Goal: Task Accomplishment & Management: Complete application form

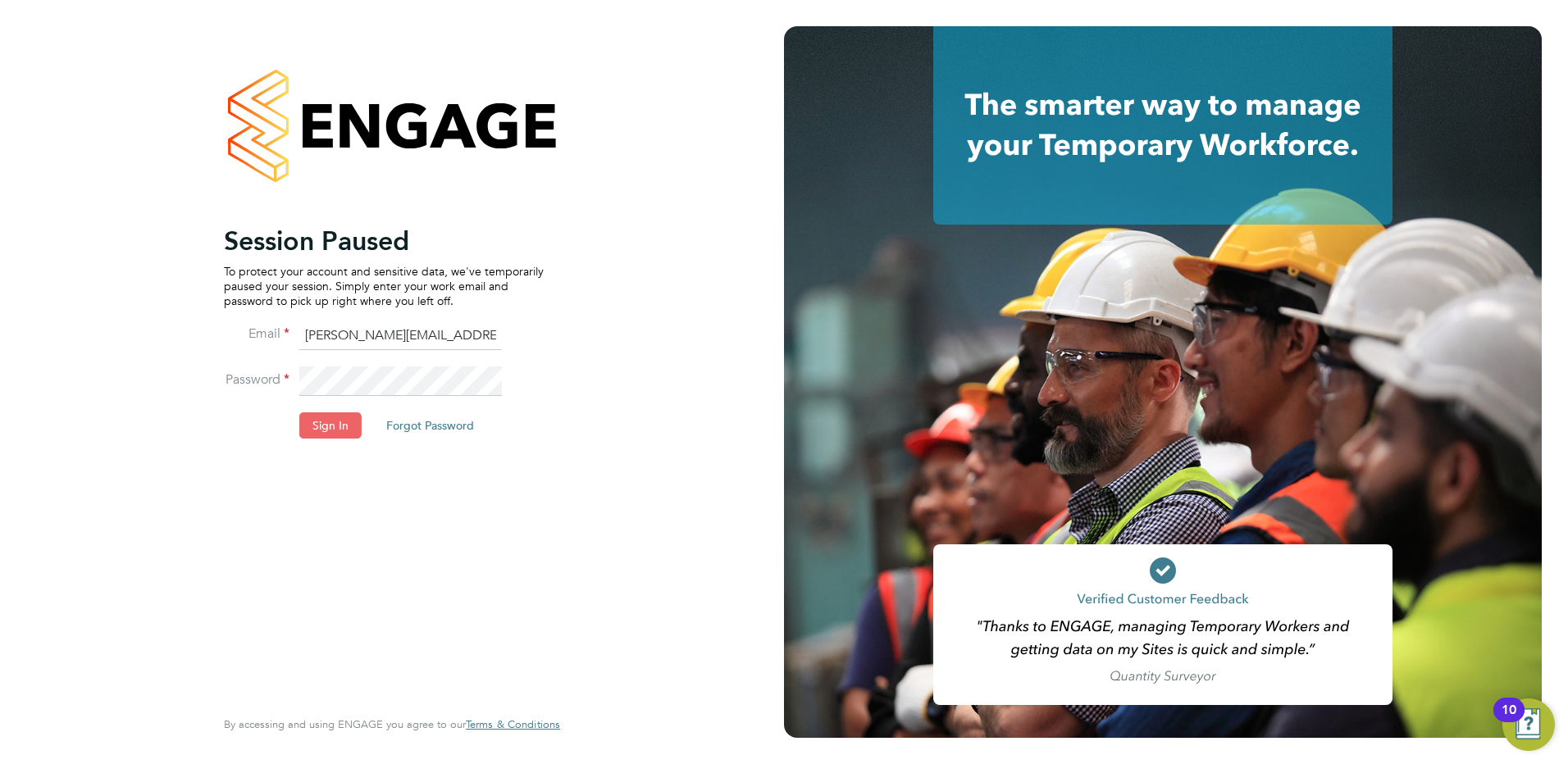
click at [318, 433] on button "Sign In" at bounding box center [331, 425] width 63 height 26
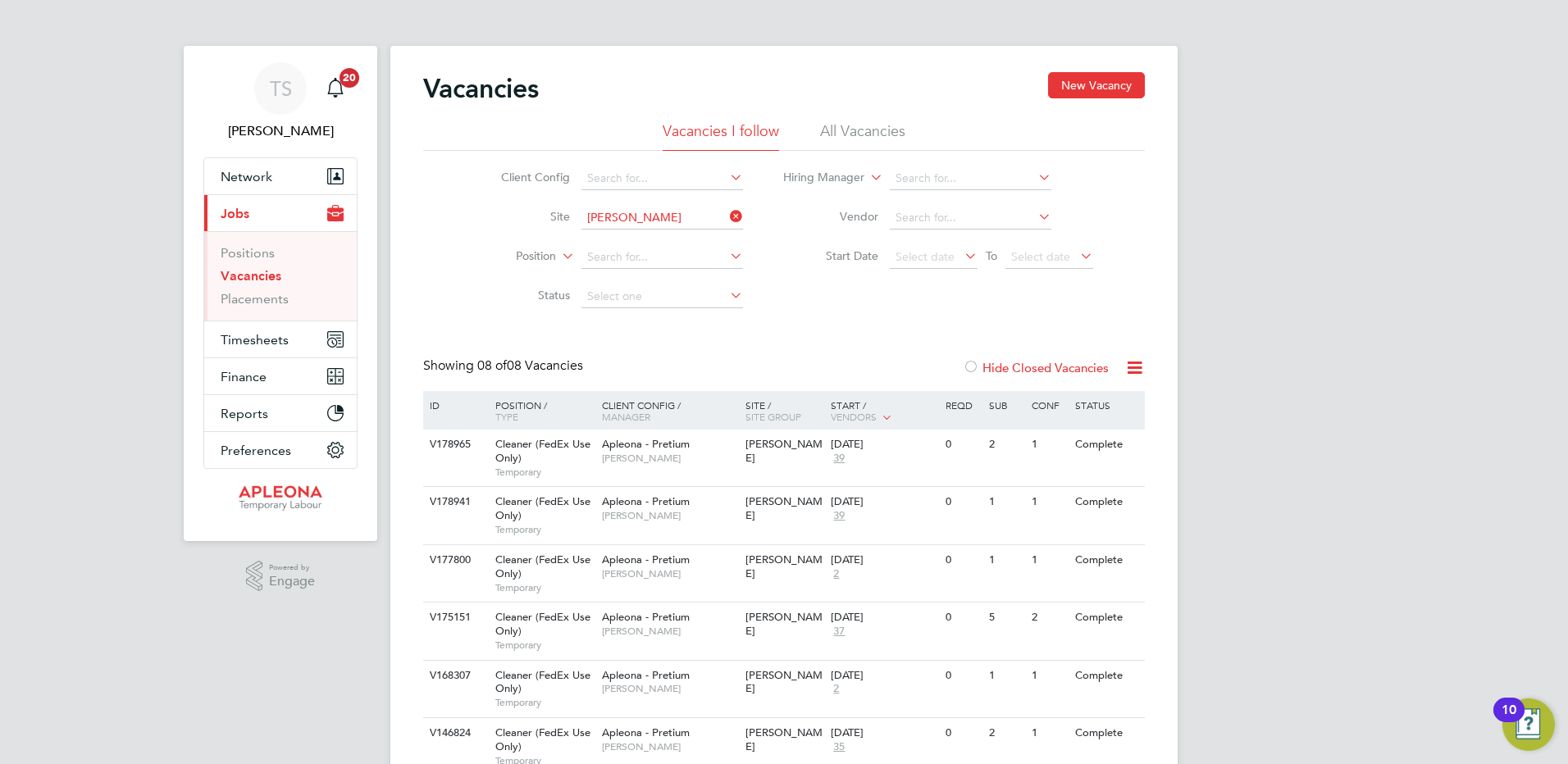
click at [855, 124] on li "All Vacancies" at bounding box center [862, 136] width 85 height 30
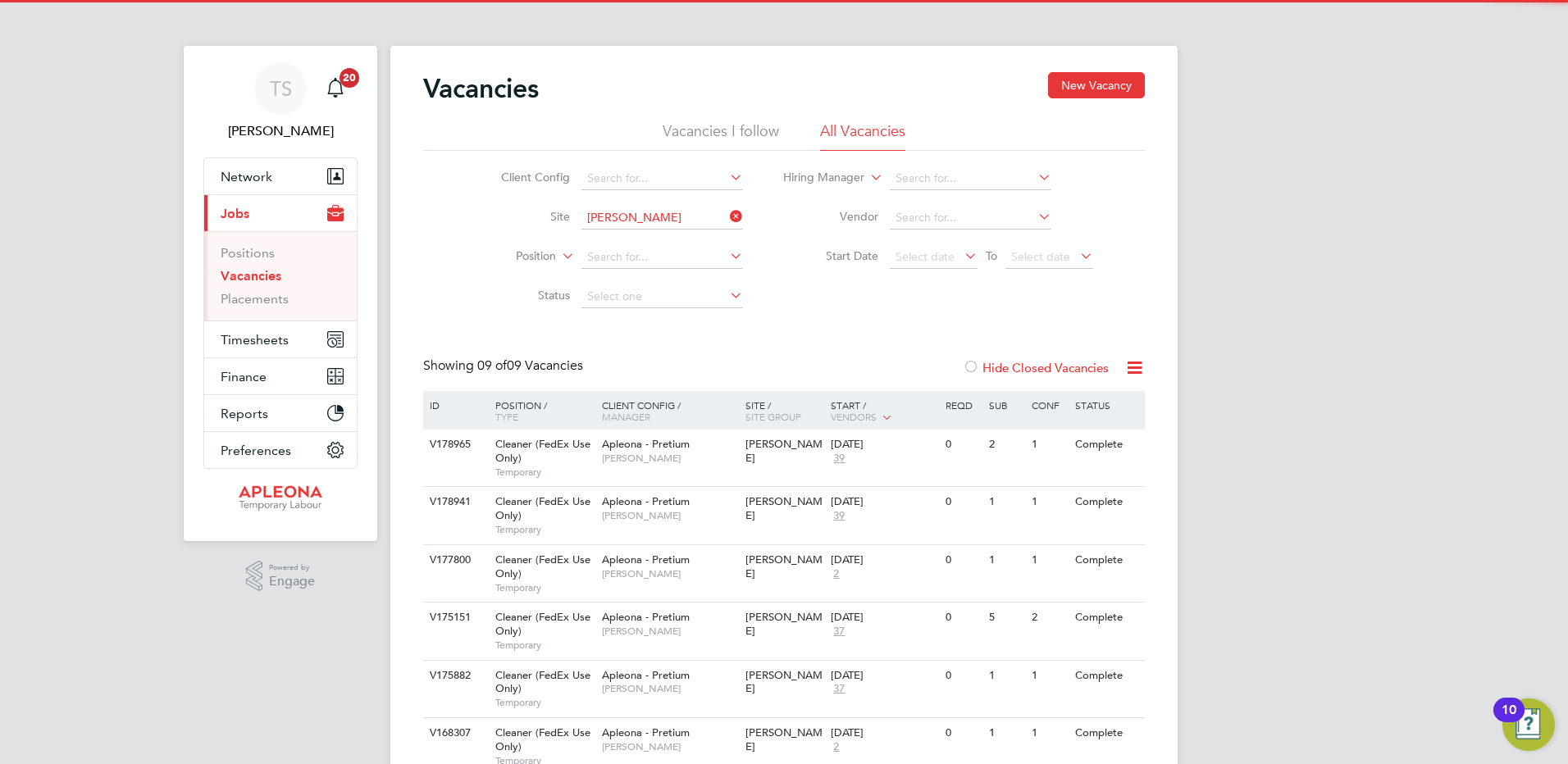
click at [726, 218] on icon at bounding box center [726, 217] width 0 height 23
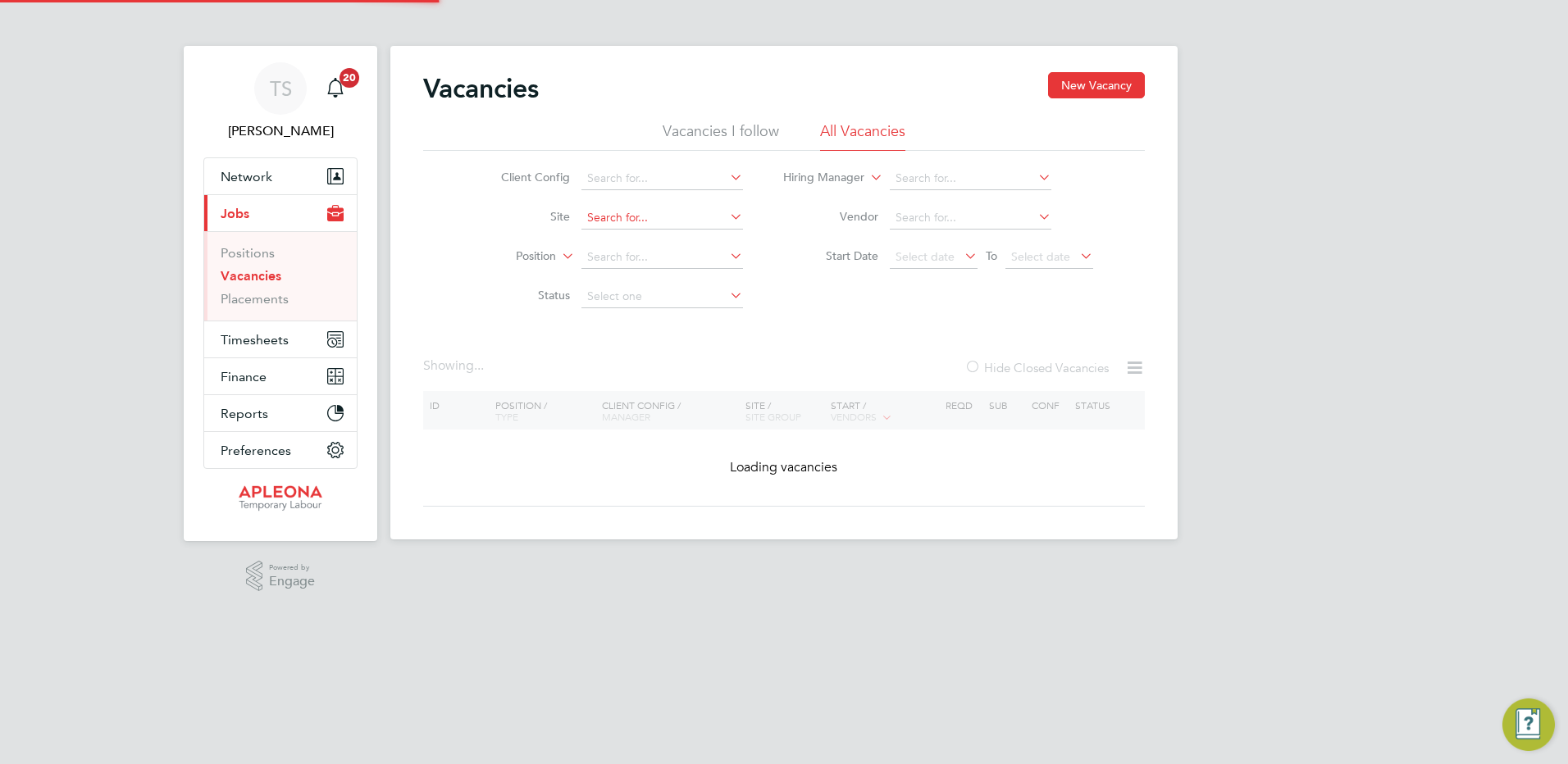
click at [643, 218] on input at bounding box center [662, 218] width 162 height 23
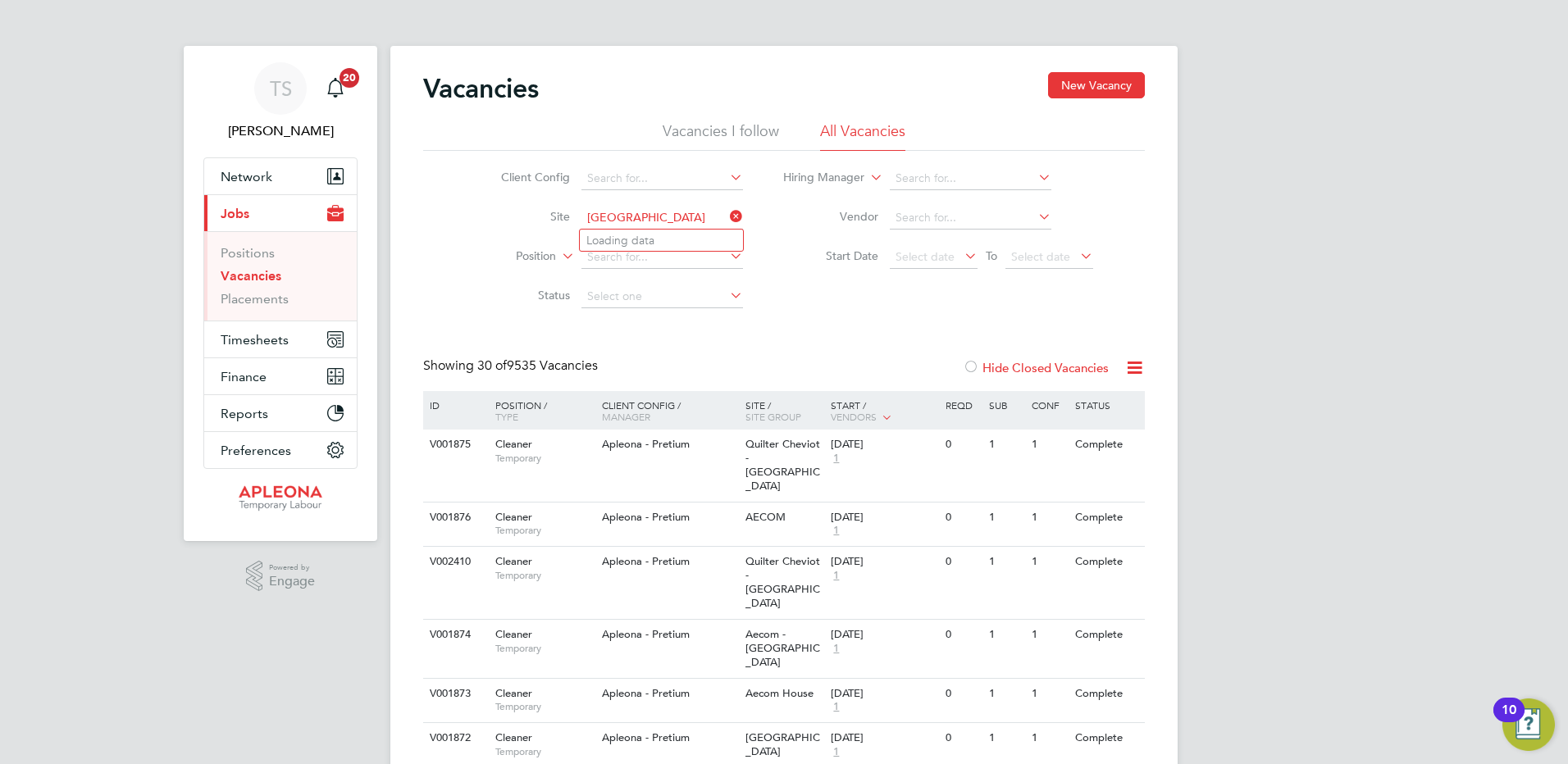
type input "Aecom - Southampton"
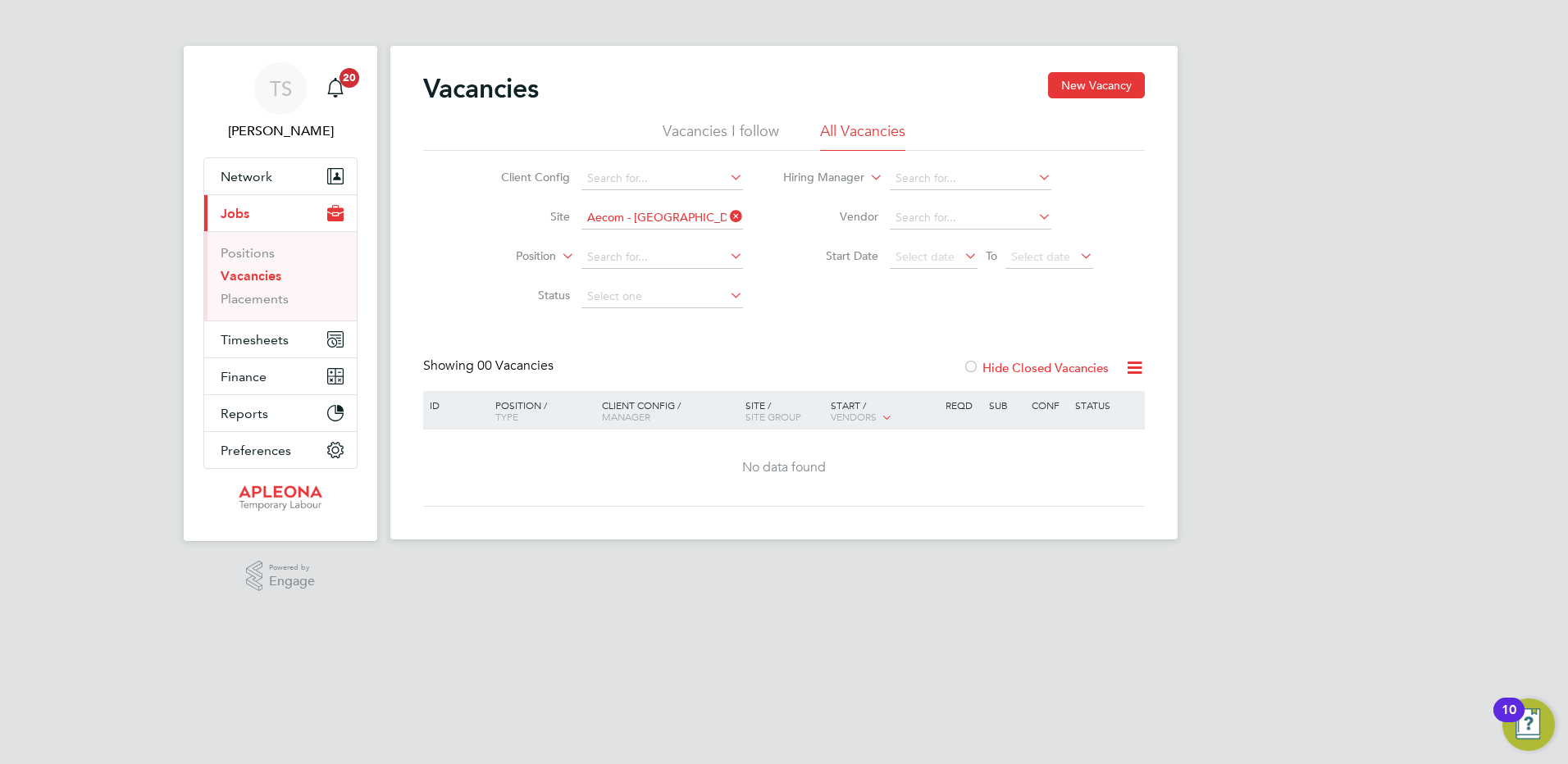
click at [726, 217] on icon at bounding box center [726, 217] width 0 height 23
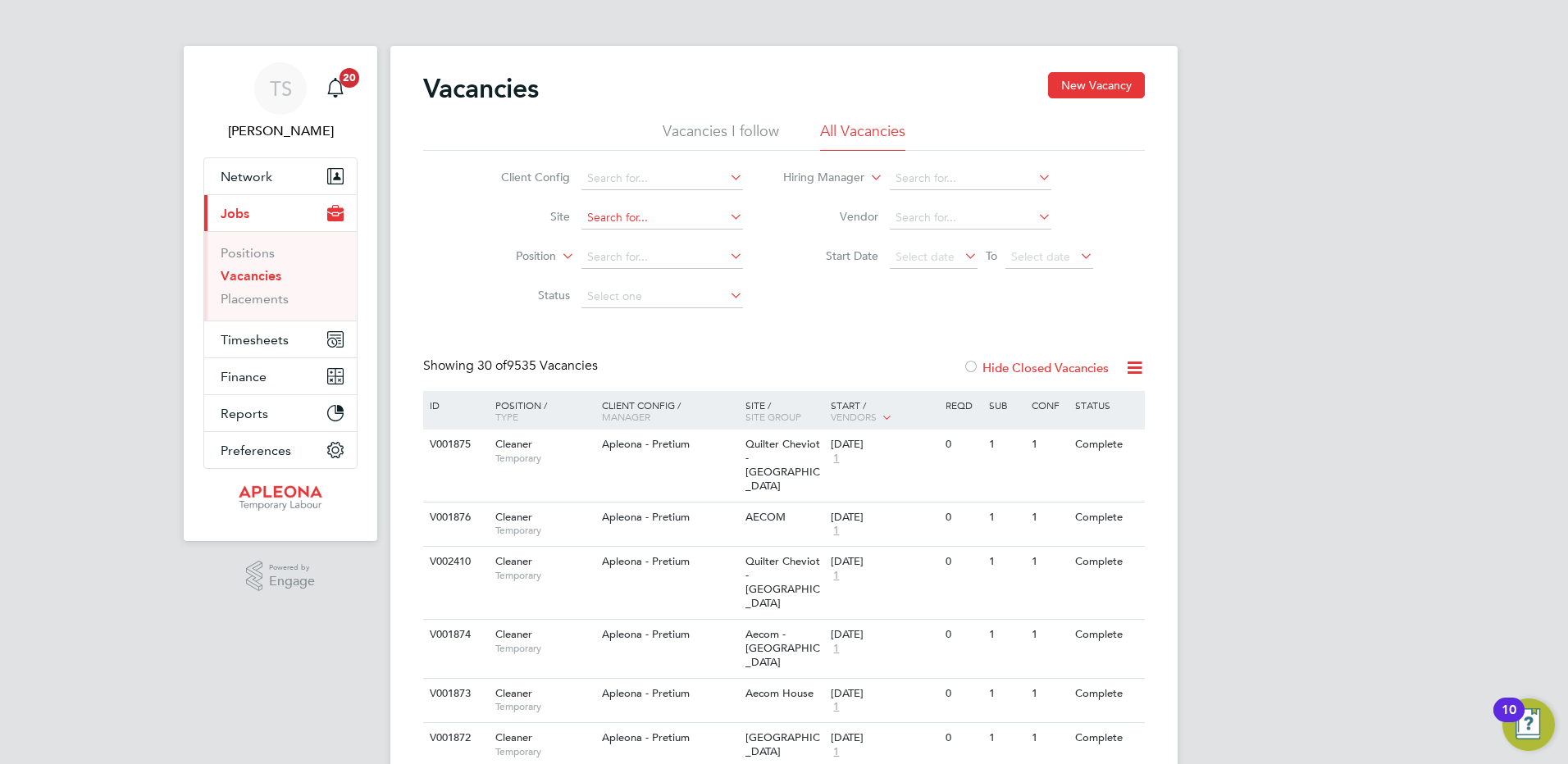
click at [684, 221] on input at bounding box center [662, 218] width 162 height 23
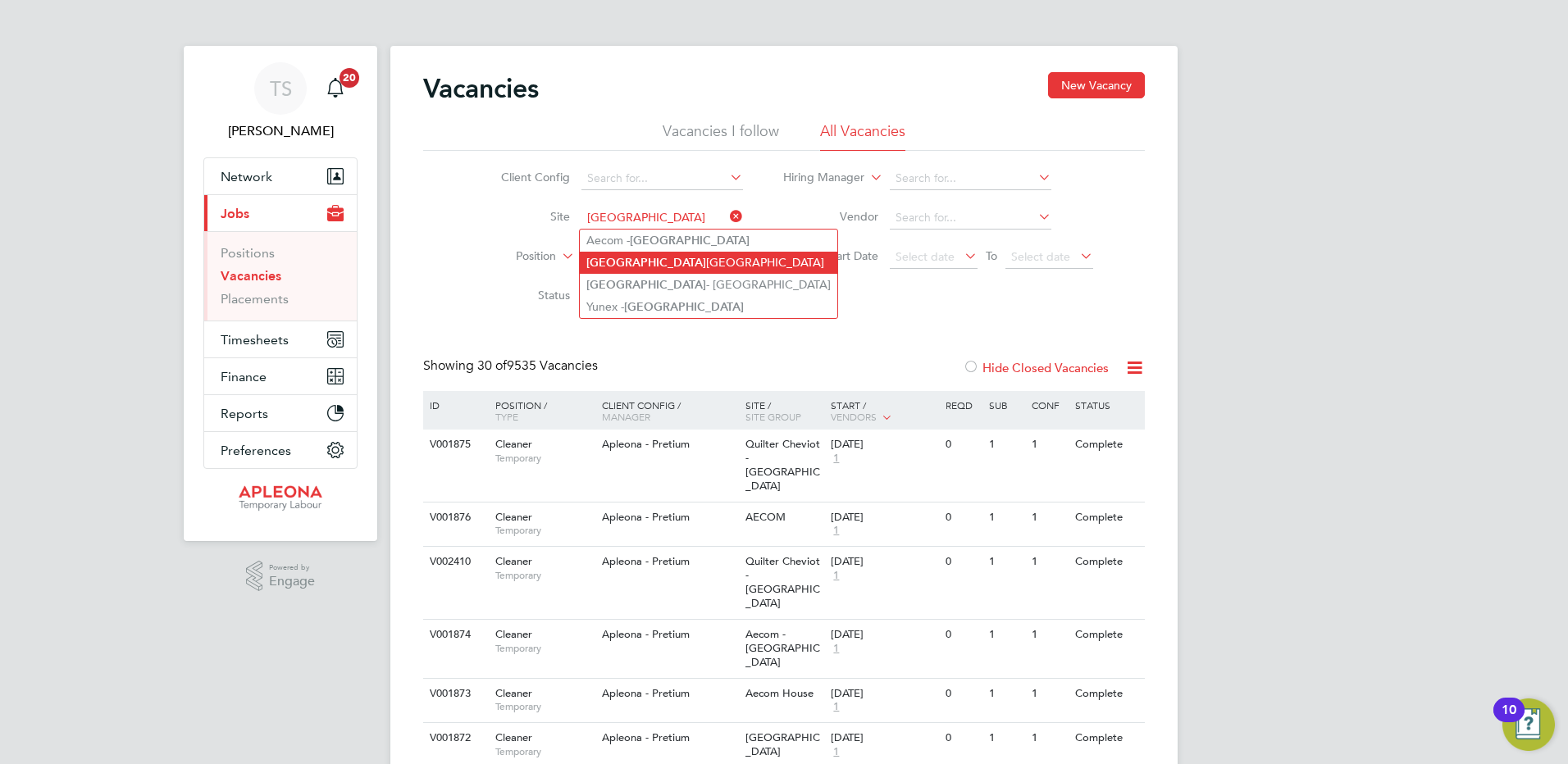
click at [684, 261] on li "Southampton Canberra Road" at bounding box center [708, 262] width 257 height 22
type input "[GEOGRAPHIC_DATA]"
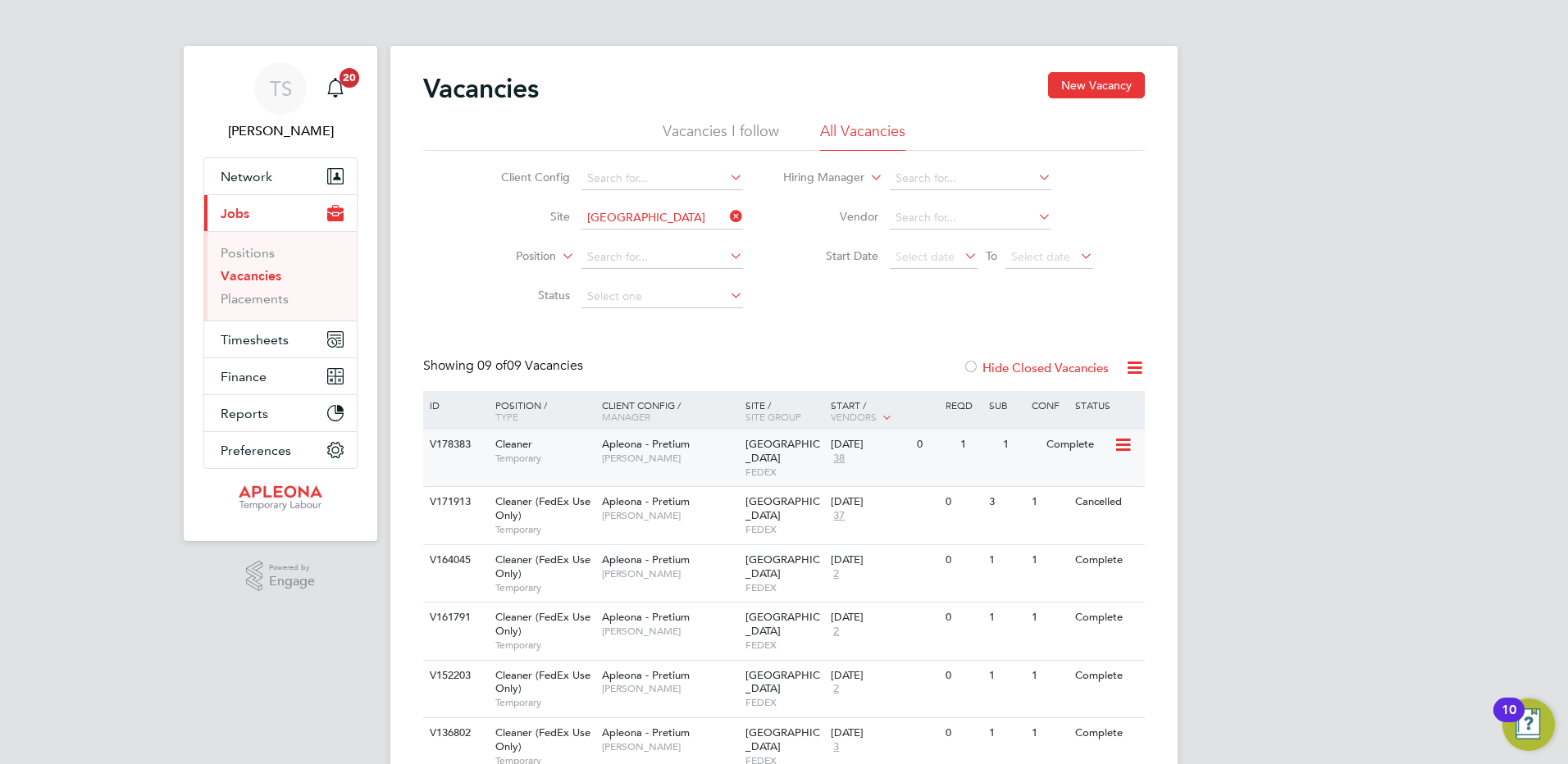
click at [782, 465] on div "Southampton Canberra Road FEDEX" at bounding box center [784, 457] width 86 height 57
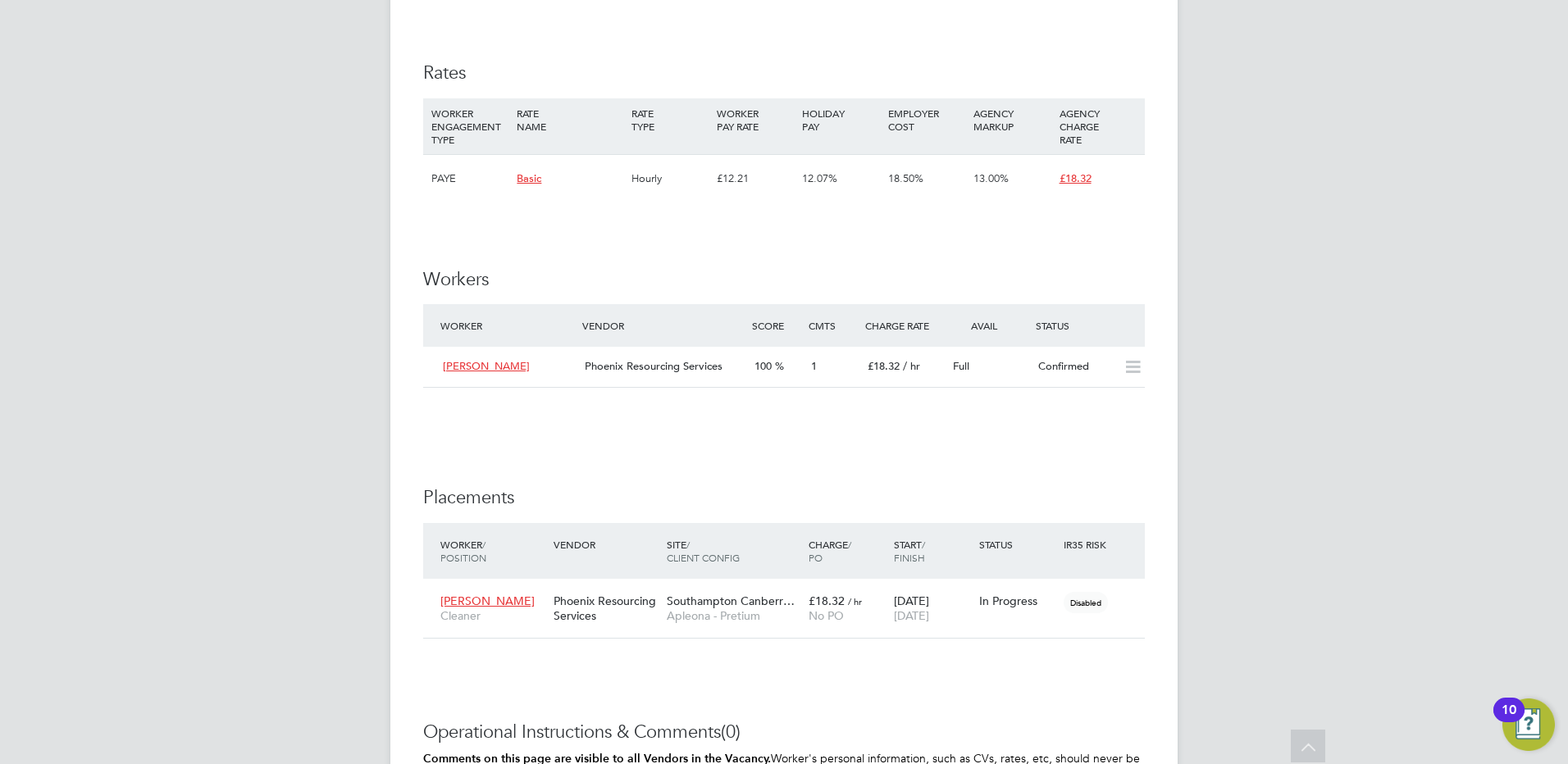
scroll to position [1394, 0]
